Goal: Check status: Check status

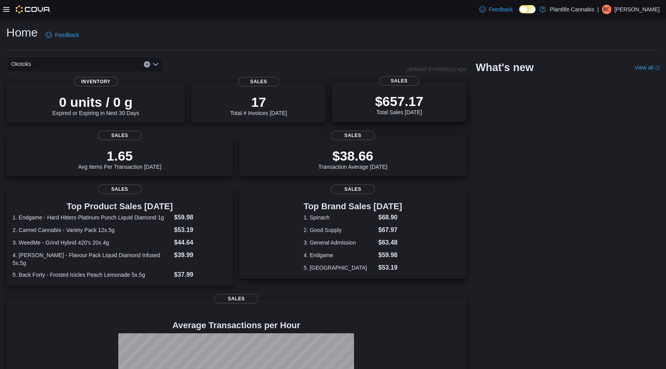
click at [403, 106] on p "$657.17" at bounding box center [399, 102] width 48 height 16
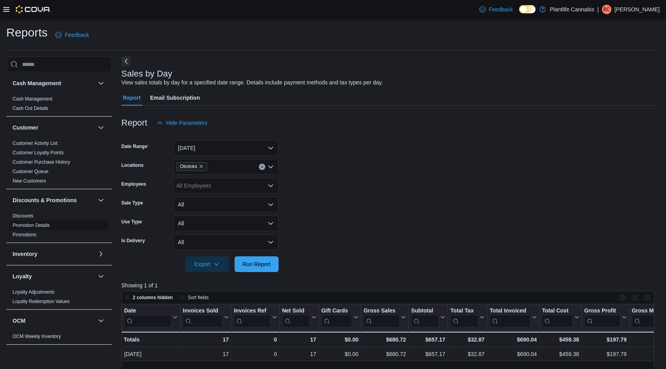
scroll to position [143, 0]
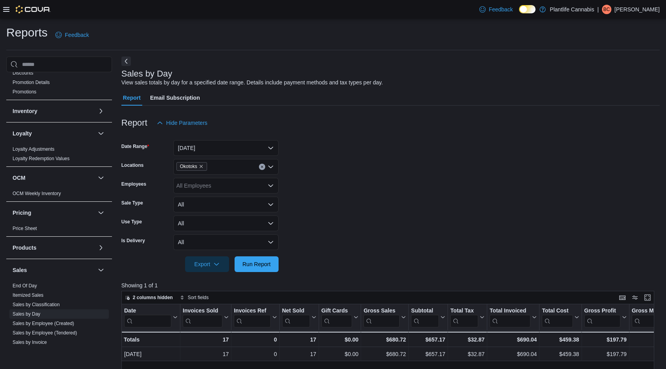
drag, startPoint x: 34, startPoint y: 287, endPoint x: 127, endPoint y: 241, distance: 103.3
click at [34, 287] on link "End Of Day" at bounding box center [25, 286] width 24 height 6
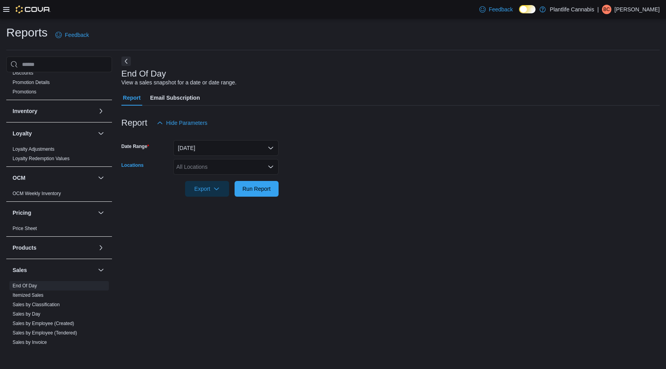
click at [222, 169] on div "All Locations" at bounding box center [225, 167] width 105 height 16
type input "***"
click at [231, 178] on div "Okotoks" at bounding box center [226, 180] width 96 height 8
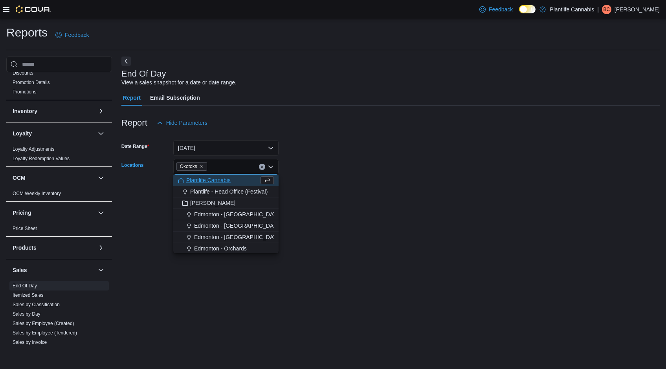
drag, startPoint x: 322, startPoint y: 177, endPoint x: 274, endPoint y: 184, distance: 48.4
click at [321, 177] on div at bounding box center [390, 178] width 538 height 6
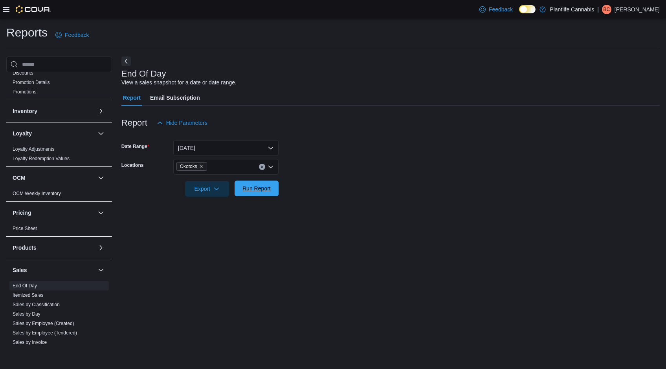
click at [256, 187] on span "Run Report" at bounding box center [256, 189] width 28 height 8
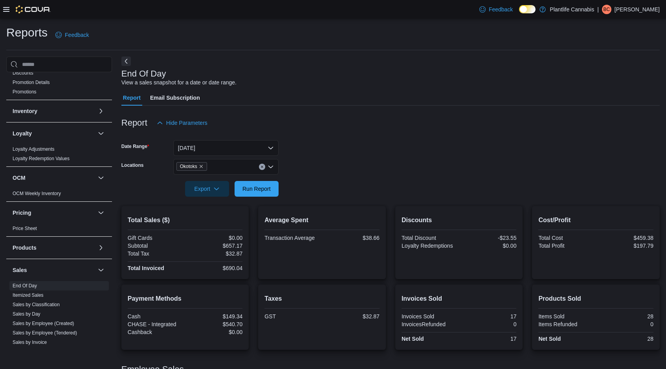
scroll to position [62, 0]
